Goal: Use online tool/utility

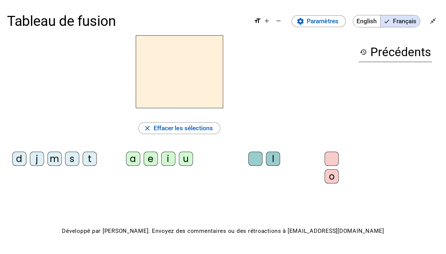
click at [65, 160] on div "s" at bounding box center [72, 158] width 14 height 14
click at [167, 160] on div "i" at bounding box center [168, 158] width 14 height 14
click at [272, 155] on div "l" at bounding box center [273, 158] width 14 height 14
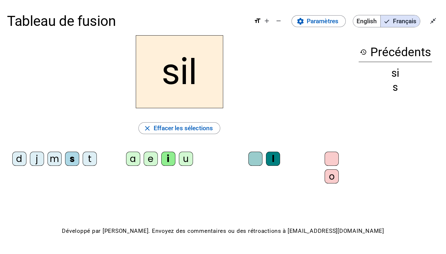
click at [335, 180] on div "o" at bounding box center [332, 176] width 14 height 14
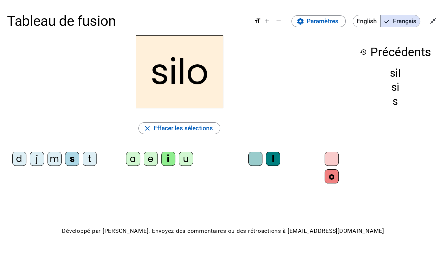
click at [328, 160] on div at bounding box center [332, 158] width 14 height 14
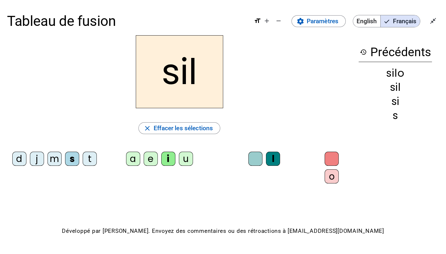
click at [252, 154] on div at bounding box center [256, 158] width 14 height 14
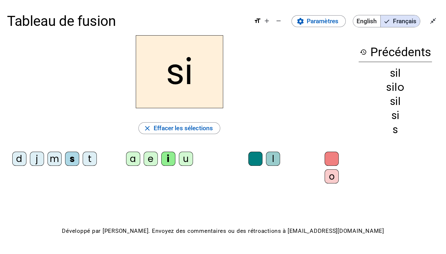
click at [131, 160] on div "a" at bounding box center [133, 158] width 14 height 14
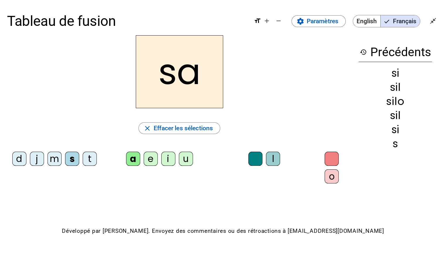
click at [182, 158] on div "u" at bounding box center [186, 158] width 14 height 14
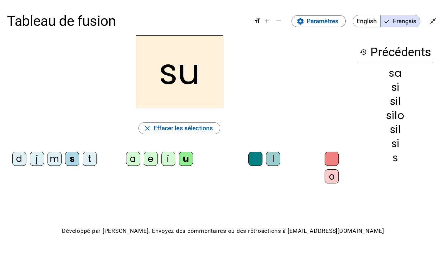
click at [87, 160] on div "t" at bounding box center [90, 158] width 14 height 14
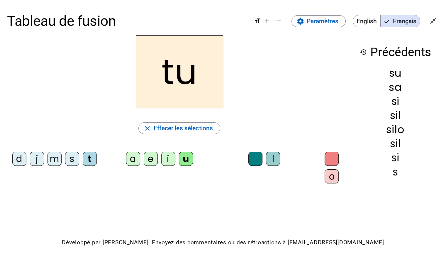
click at [22, 154] on div "d" at bounding box center [19, 158] width 14 height 14
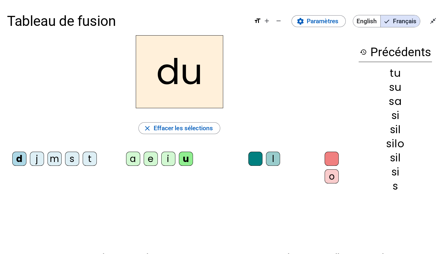
click at [149, 161] on div "e" at bounding box center [151, 158] width 14 height 14
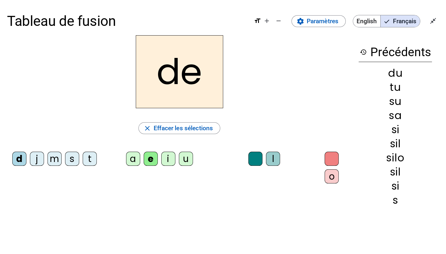
click at [55, 157] on div "m" at bounding box center [55, 158] width 14 height 14
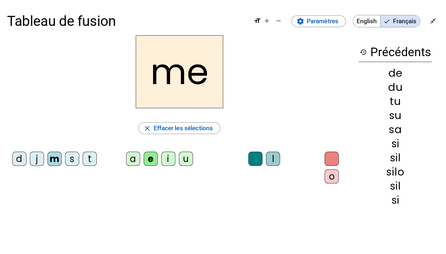
click at [88, 158] on div "t" at bounding box center [90, 158] width 14 height 14
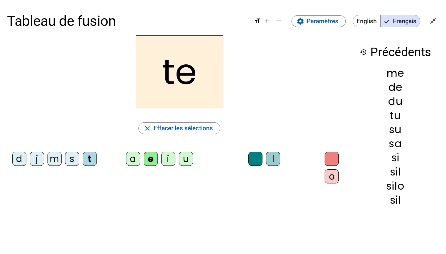
click at [42, 154] on div "j" at bounding box center [37, 158] width 14 height 14
